Goal: Task Accomplishment & Management: Use online tool/utility

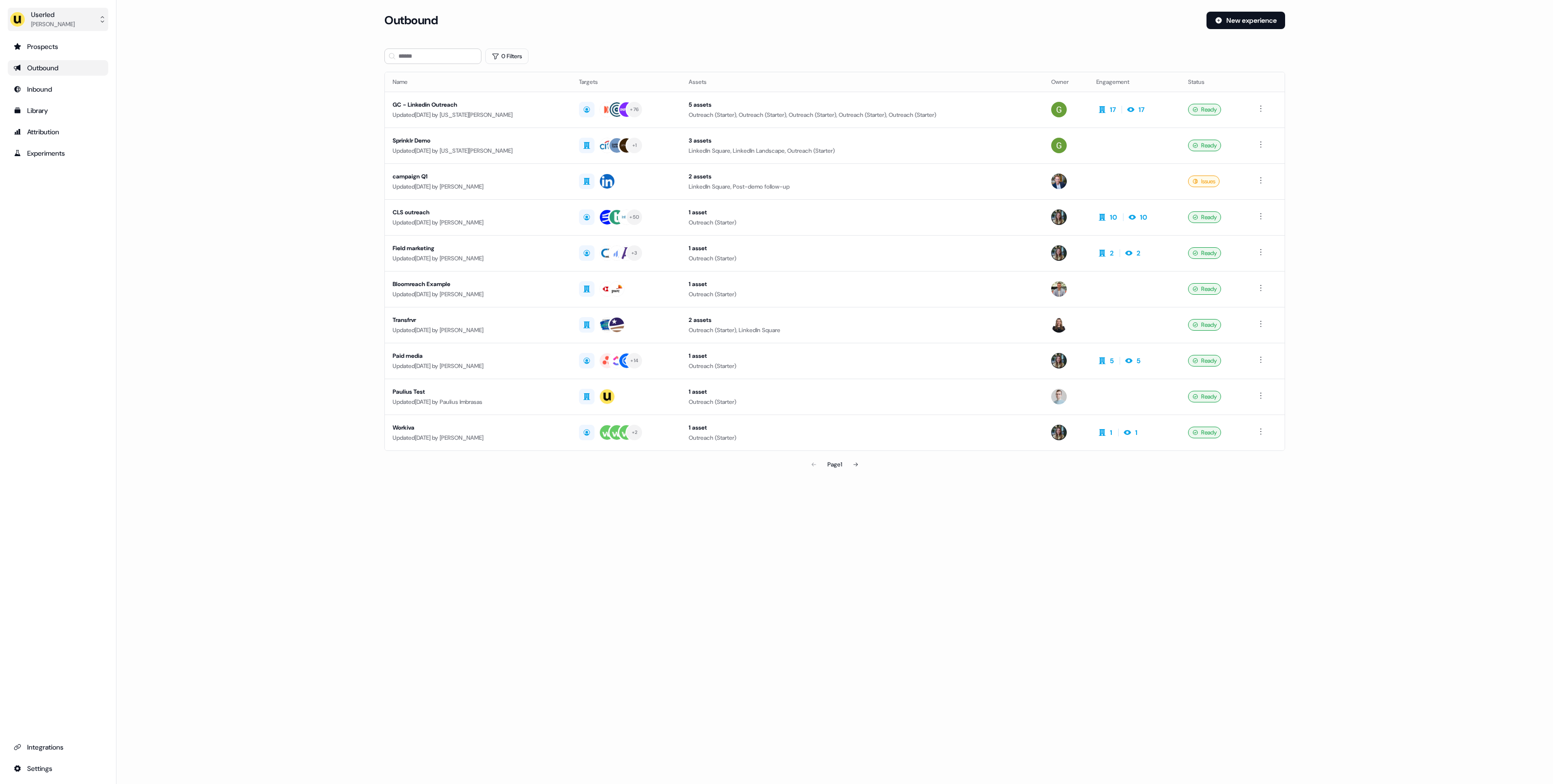
click at [57, 17] on div "Userled" at bounding box center [53, 15] width 43 height 10
click at [57, 44] on div "Impersonate (Admin)" at bounding box center [58, 46] width 92 height 18
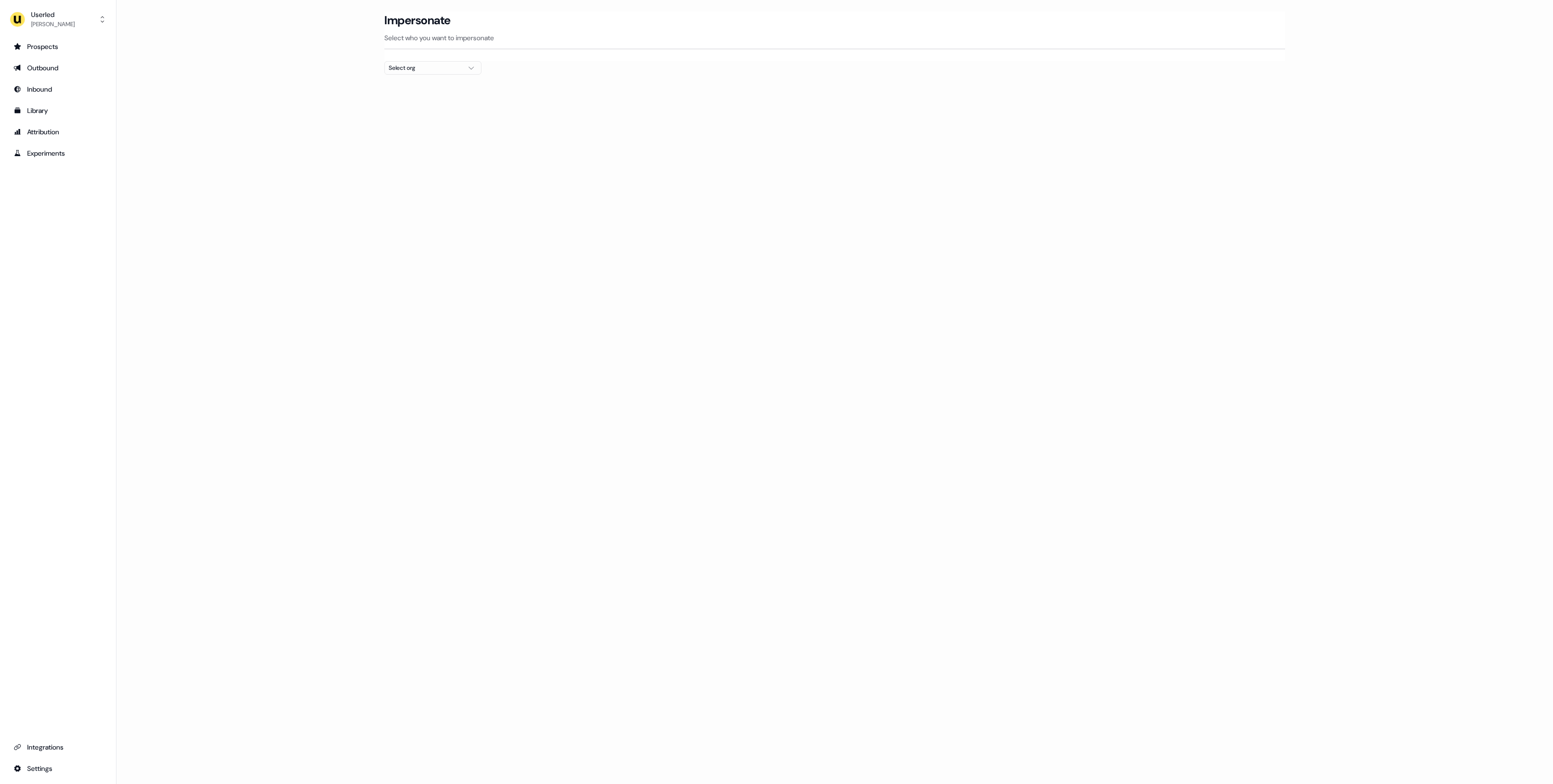
click at [457, 70] on div "Select org" at bounding box center [425, 68] width 73 height 10
type input "******"
click at [433, 102] on div "Netnut" at bounding box center [433, 103] width 96 height 16
click at [692, 208] on section "Loading... Impersonate Select who you want to impersonate Netnut Email [EMAIL_A…" at bounding box center [834, 121] width 932 height 219
click at [792, 118] on button "Impersonate" at bounding box center [780, 120] width 56 height 18
